Goal: Task Accomplishment & Management: Complete application form

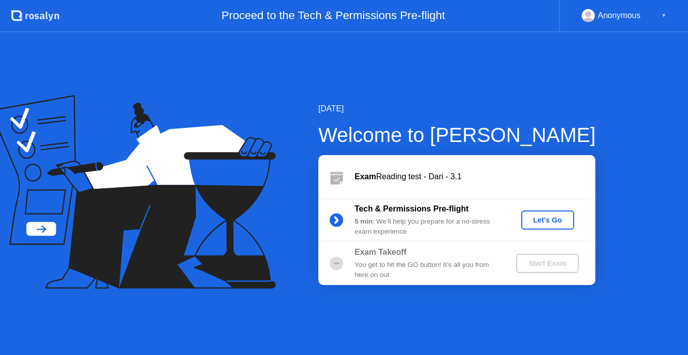
click at [538, 219] on div "Let's Go" at bounding box center [547, 220] width 45 height 8
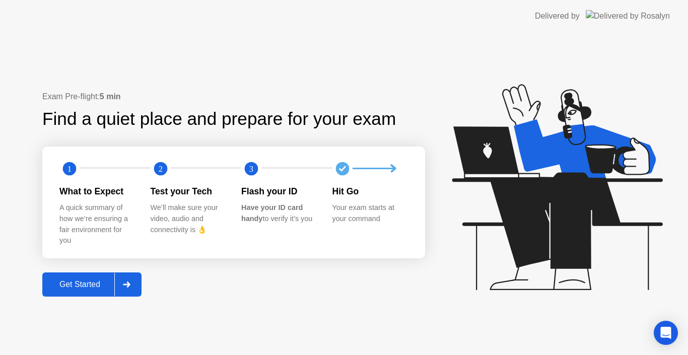
click at [80, 282] on div "Get Started" at bounding box center [79, 284] width 69 height 9
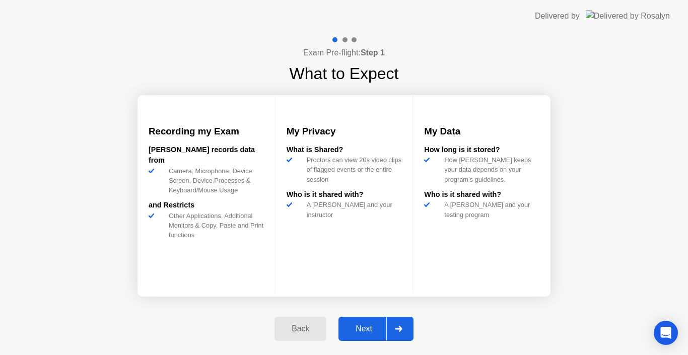
click at [360, 325] on div "Next" at bounding box center [363, 328] width 45 height 9
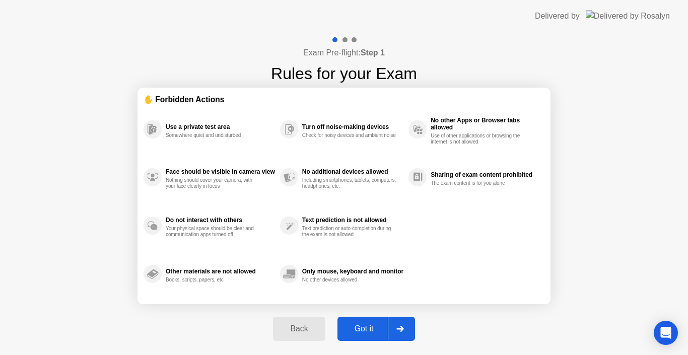
click at [360, 325] on div "Got it" at bounding box center [363, 328] width 47 height 9
select select "**********"
select select "*******"
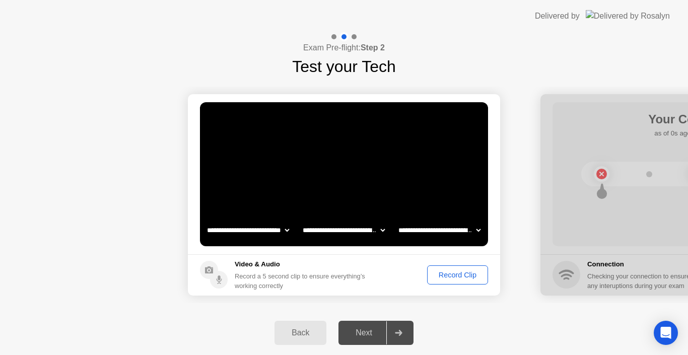
click at [446, 274] on div "Record Clip" at bounding box center [458, 275] width 54 height 8
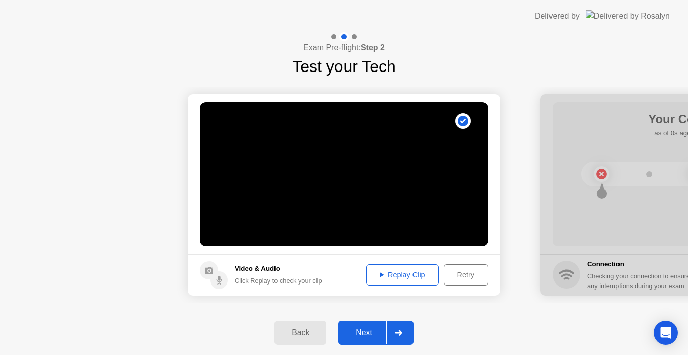
click at [398, 273] on div "Replay Clip" at bounding box center [402, 275] width 65 height 8
click at [366, 331] on div "Next" at bounding box center [363, 332] width 45 height 9
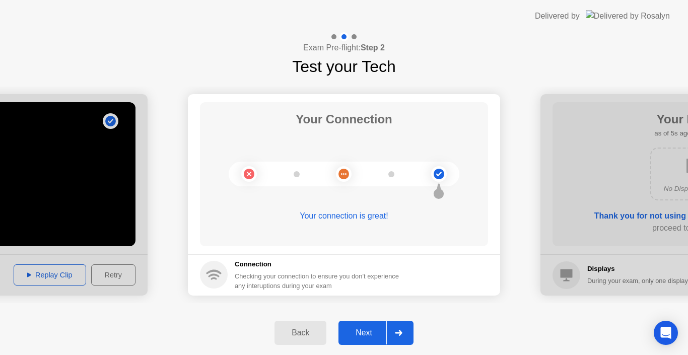
click at [366, 331] on div "Next" at bounding box center [363, 332] width 45 height 9
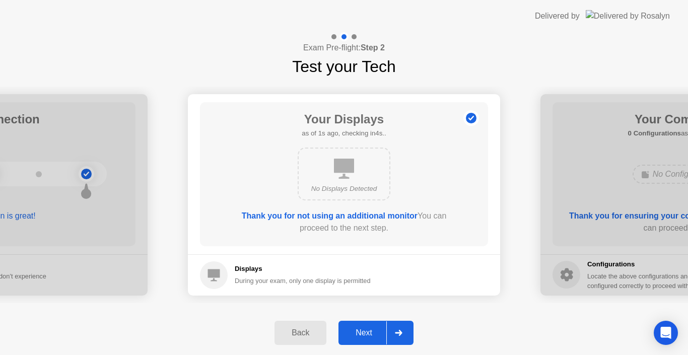
click at [366, 331] on div "Next" at bounding box center [363, 332] width 45 height 9
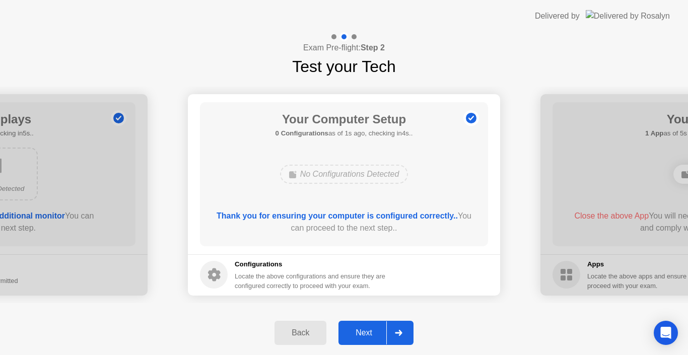
click at [366, 331] on div "Next" at bounding box center [363, 332] width 45 height 9
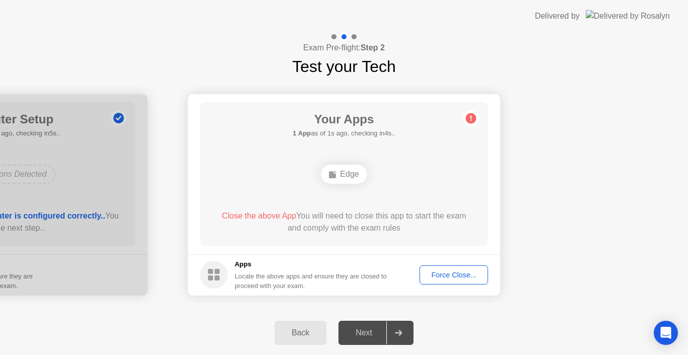
click at [439, 274] on div "Force Close..." at bounding box center [453, 275] width 61 height 8
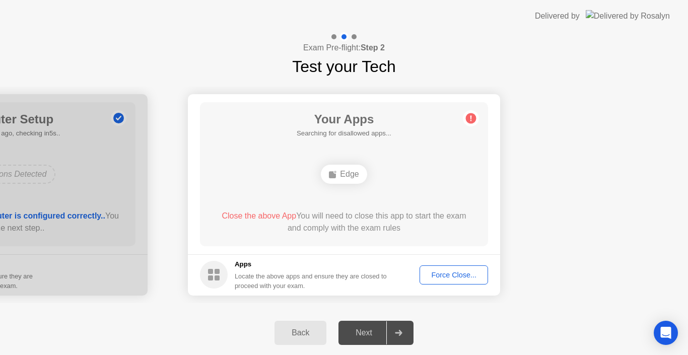
click at [444, 276] on div "Force Close..." at bounding box center [453, 275] width 61 height 8
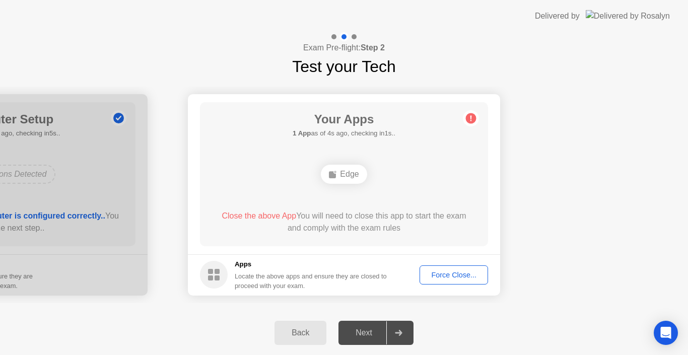
click at [437, 273] on div "Force Close..." at bounding box center [453, 275] width 61 height 8
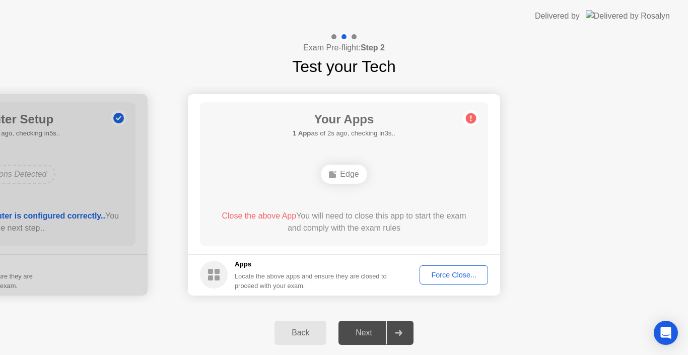
click at [442, 273] on div "Force Close..." at bounding box center [453, 275] width 61 height 8
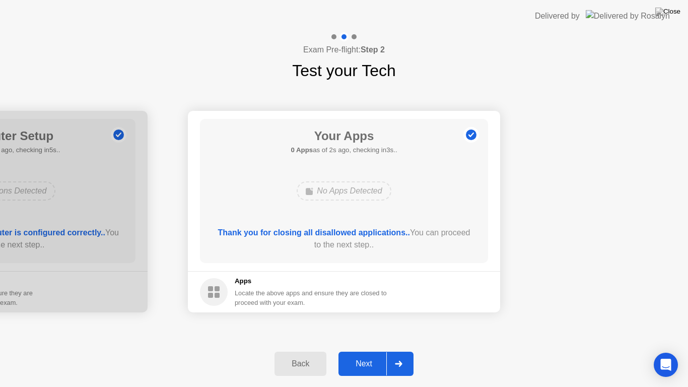
click at [365, 355] on div "Next" at bounding box center [363, 363] width 45 height 9
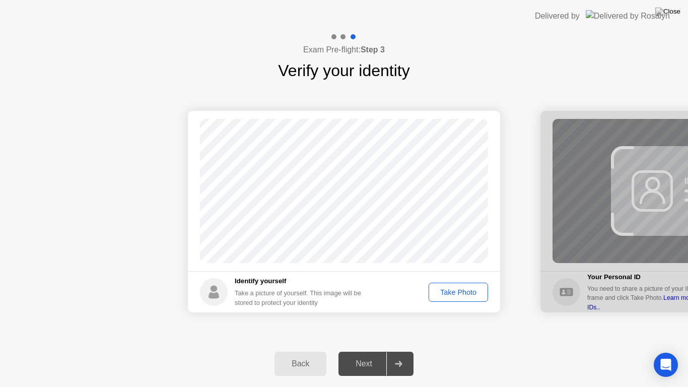
click at [452, 292] on div "Take Photo" at bounding box center [458, 292] width 52 height 8
click at [364, 355] on div "Next" at bounding box center [363, 363] width 45 height 9
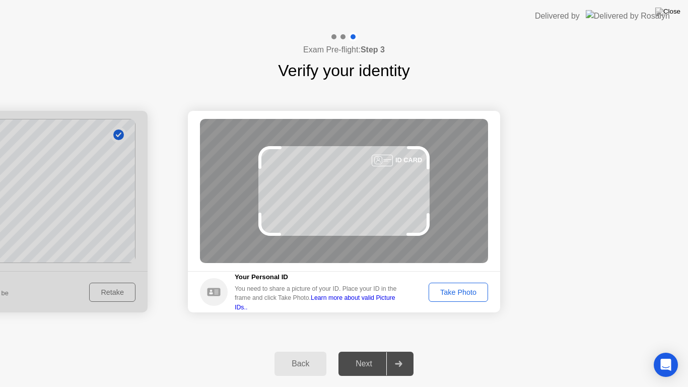
click at [462, 294] on div "Take Photo" at bounding box center [458, 292] width 52 height 8
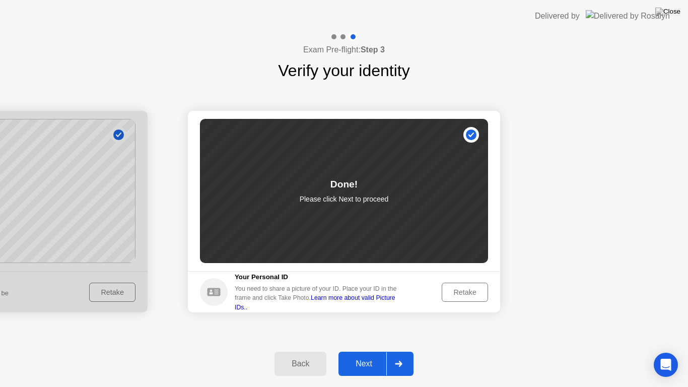
click at [363, 355] on div "Next" at bounding box center [363, 363] width 45 height 9
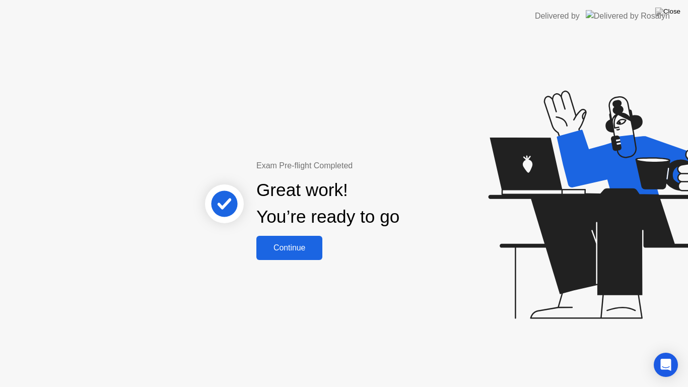
click at [286, 245] on div "Continue" at bounding box center [289, 247] width 60 height 9
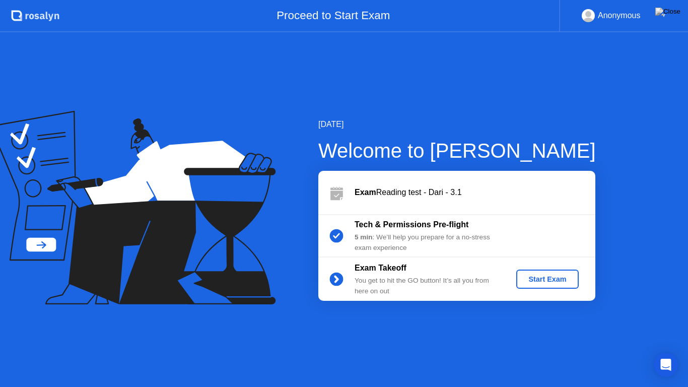
click at [541, 279] on div "Start Exam" at bounding box center [547, 279] width 54 height 8
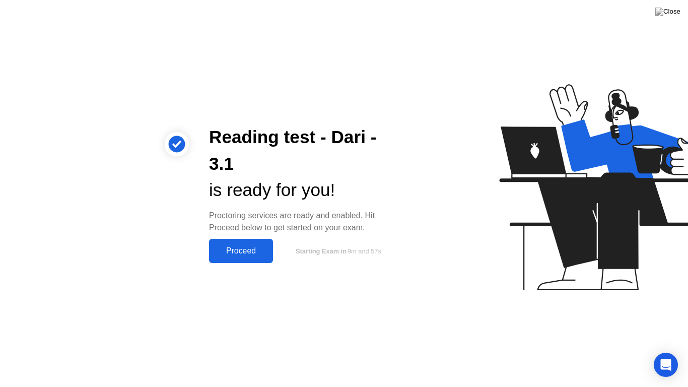
click at [232, 250] on div "Proceed" at bounding box center [241, 250] width 58 height 9
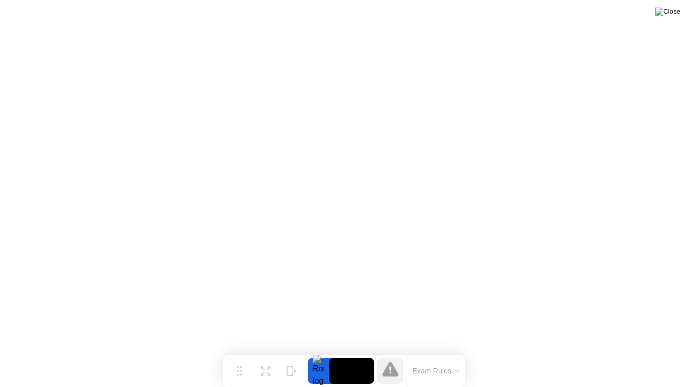
click at [675, 10] on img at bounding box center [667, 12] width 25 height 8
